Goal: Complete application form

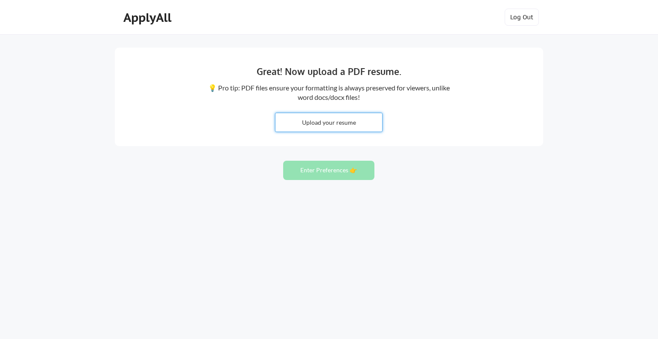
click at [322, 118] on input "file" at bounding box center [329, 122] width 107 height 18
type input "C:\fakepath\Damon Scott CV25091ME.pdf"
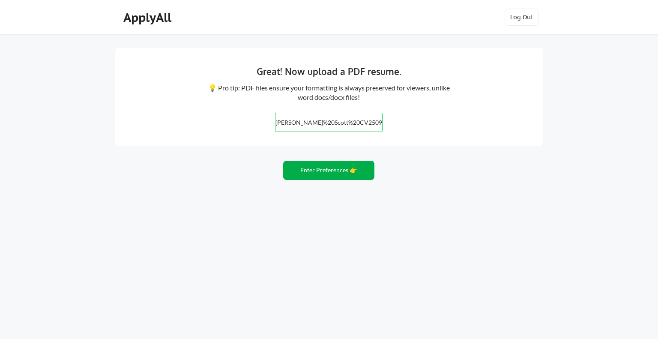
click at [327, 170] on button "Enter Preferences 👉" at bounding box center [328, 170] width 91 height 19
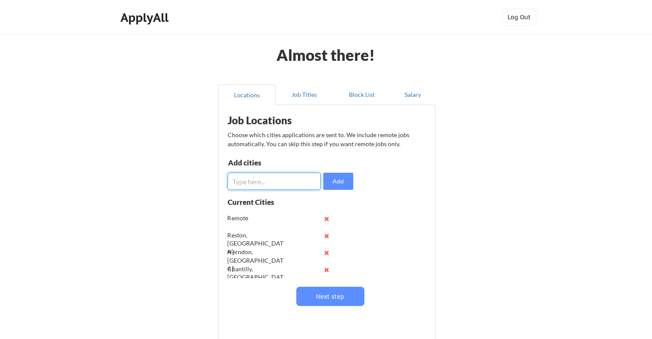
click at [267, 179] on input "input" at bounding box center [274, 181] width 93 height 17
click at [240, 217] on div "Remote" at bounding box center [256, 218] width 56 height 9
click at [256, 180] on input "input" at bounding box center [274, 181] width 93 height 17
click at [326, 235] on button at bounding box center [327, 236] width 6 height 6
click at [325, 234] on button at bounding box center [327, 236] width 6 height 6
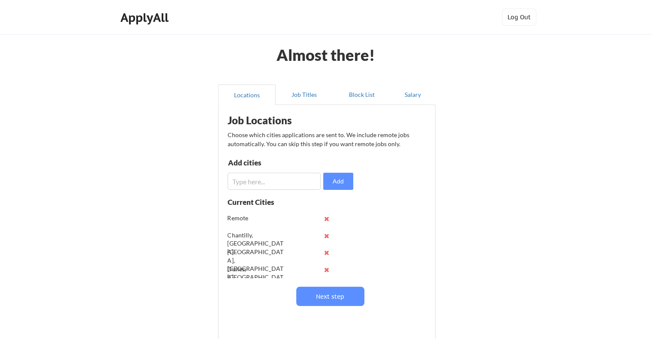
click at [325, 234] on button at bounding box center [327, 236] width 6 height 6
click at [327, 237] on button at bounding box center [327, 236] width 6 height 6
click at [325, 236] on button at bounding box center [327, 236] width 6 height 6
click at [261, 185] on input "input" at bounding box center [274, 181] width 93 height 17
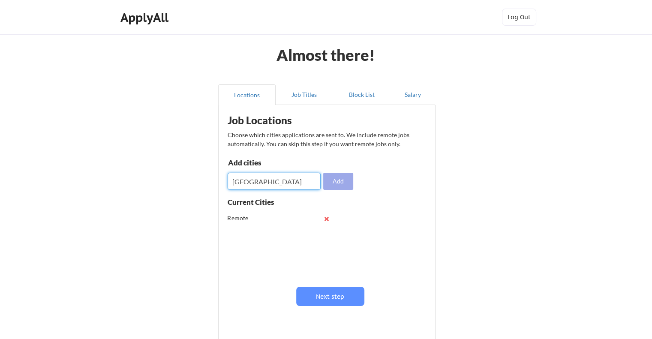
type input "Richmond"
click at [338, 181] on button "Add" at bounding box center [338, 181] width 30 height 17
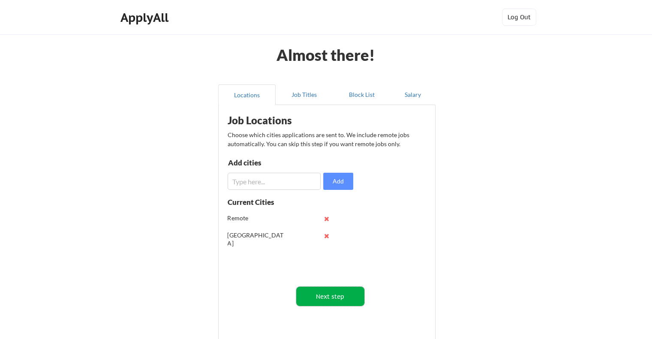
click at [337, 297] on button "Next step" at bounding box center [330, 296] width 68 height 19
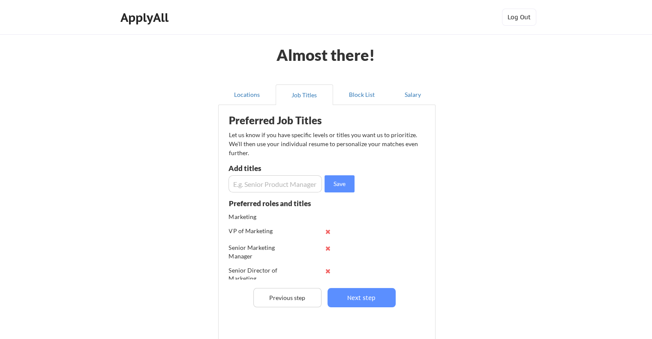
scroll to position [17, 0]
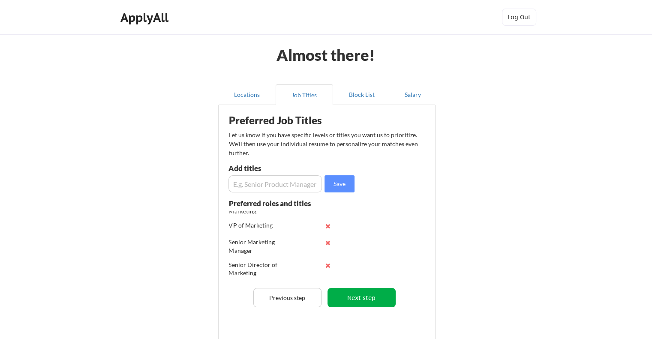
click at [358, 296] on button "Next step" at bounding box center [361, 297] width 68 height 19
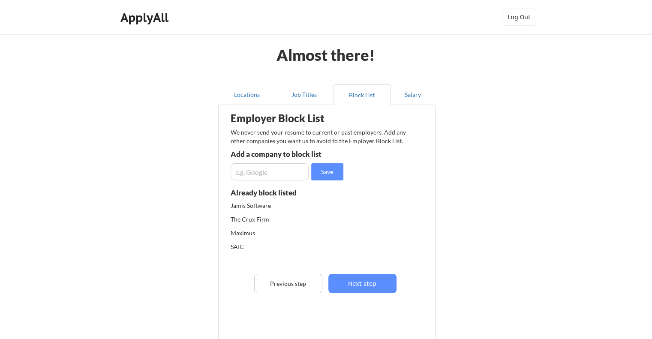
scroll to position [0, 0]
click at [264, 169] on input "input" at bounding box center [270, 171] width 78 height 17
type input "D"
click at [366, 281] on button "Next step" at bounding box center [362, 283] width 68 height 19
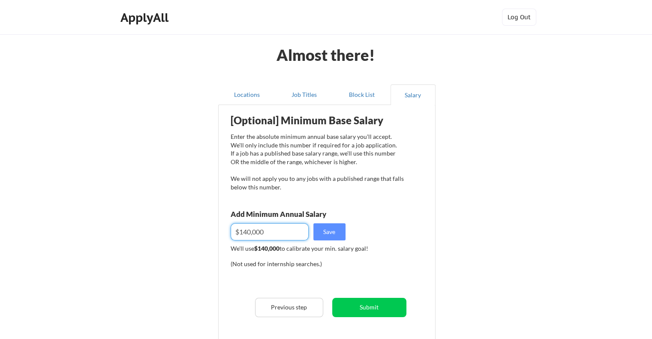
click at [247, 233] on input "input" at bounding box center [270, 231] width 78 height 17
type input "$120,000"
click at [341, 232] on button "Save" at bounding box center [329, 231] width 32 height 17
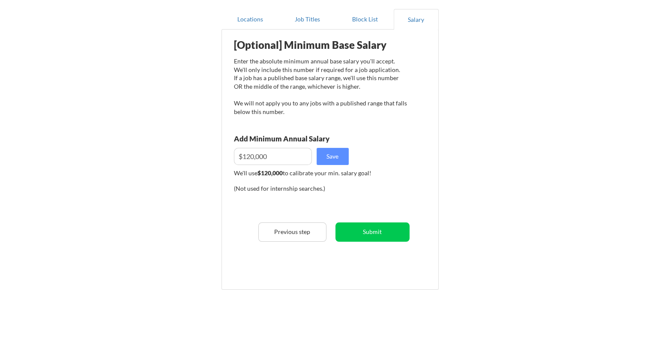
scroll to position [86, 0]
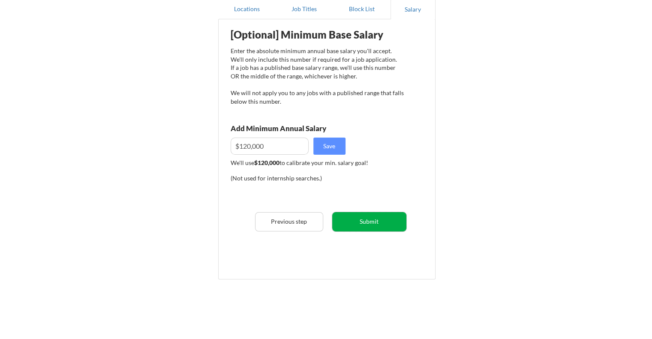
click at [369, 219] on button "Submit" at bounding box center [369, 221] width 74 height 19
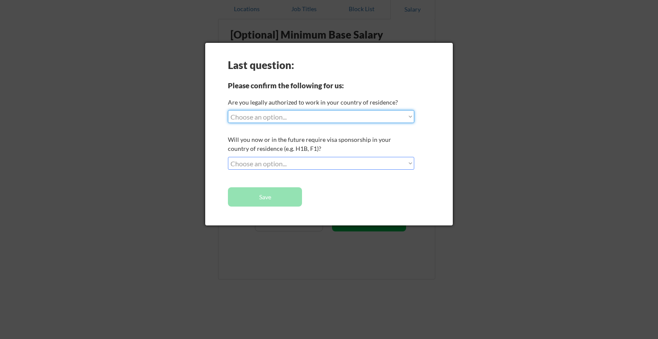
click at [300, 118] on select "Choose an option... Yes, I am a US Citizen Yes, I am a Canadian Citizen Yes, I …" at bounding box center [321, 116] width 186 height 13
select select ""yes__i_am_a_us_citizen""
click at [228, 110] on select "Choose an option... Yes, I am a US Citizen Yes, I am a Canadian Citizen Yes, I …" at bounding box center [321, 116] width 186 height 13
click at [304, 162] on select "Choose an option... No, I will not need sponsorship Yes, I will need sponsorship" at bounding box center [321, 163] width 186 height 13
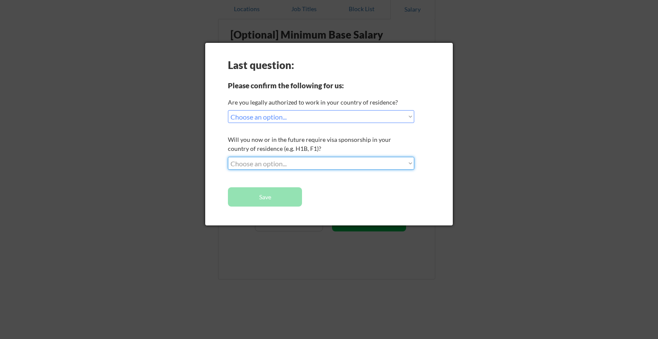
select select ""no__i_will_not_need_sponsorship""
click at [228, 157] on select "Choose an option... No, I will not need sponsorship Yes, I will need sponsorship" at bounding box center [321, 163] width 186 height 13
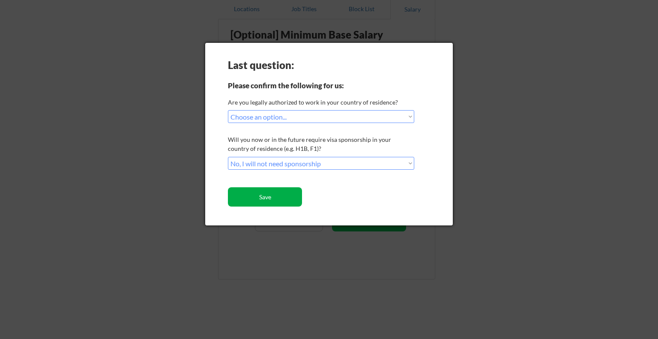
click at [277, 195] on button "Save" at bounding box center [265, 196] width 74 height 19
